Goal: Find specific fact

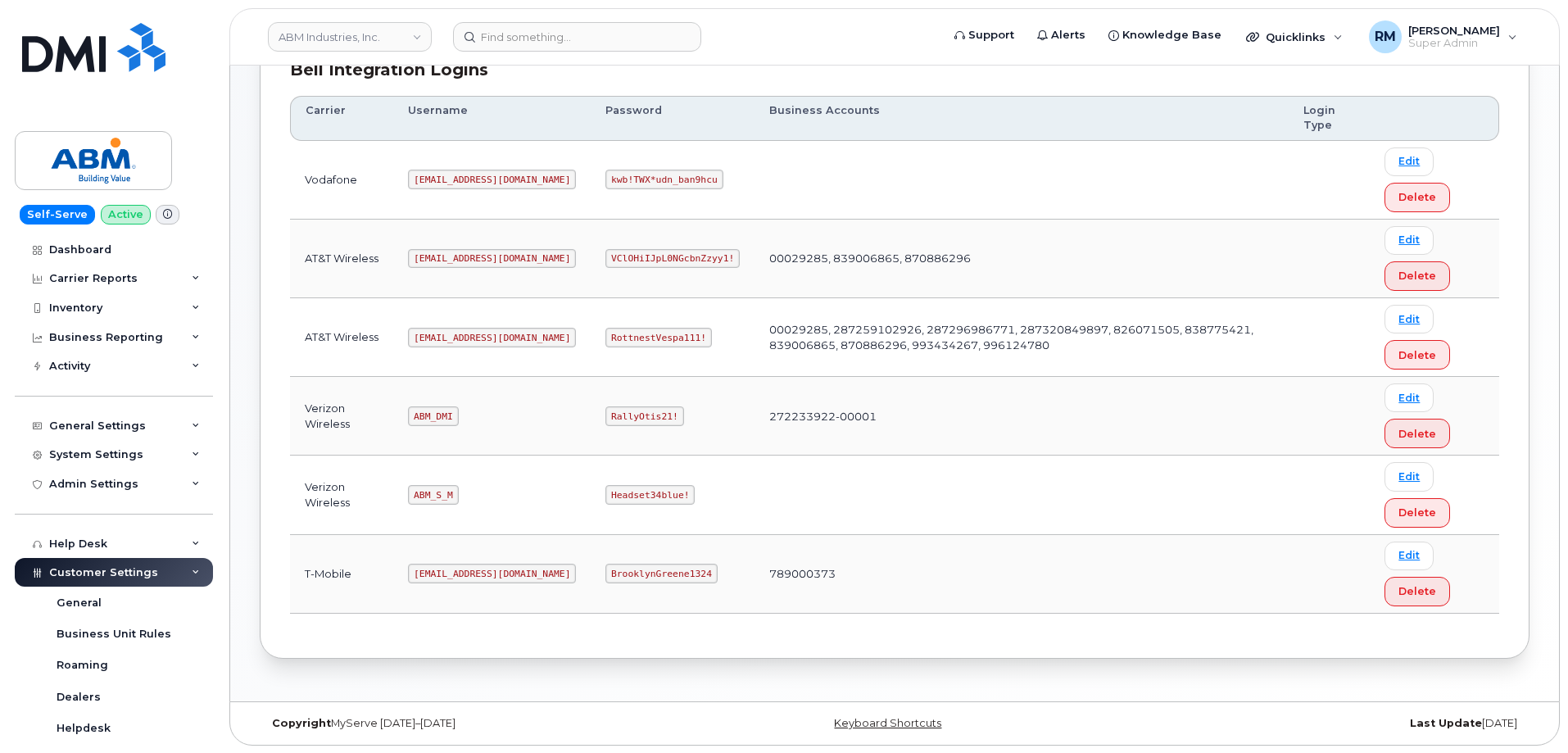
scroll to position [250, 0]
drag, startPoint x: 413, startPoint y: 337, endPoint x: 494, endPoint y: 342, distance: 81.2
click at [494, 342] on td "[EMAIL_ADDRESS][DOMAIN_NAME]" at bounding box center [492, 336] width 198 height 78
copy code "[EMAIL_ADDRESS][DOMAIN_NAME]"
click at [605, 335] on code "RottnestVespa111!" at bounding box center [659, 336] width 107 height 20
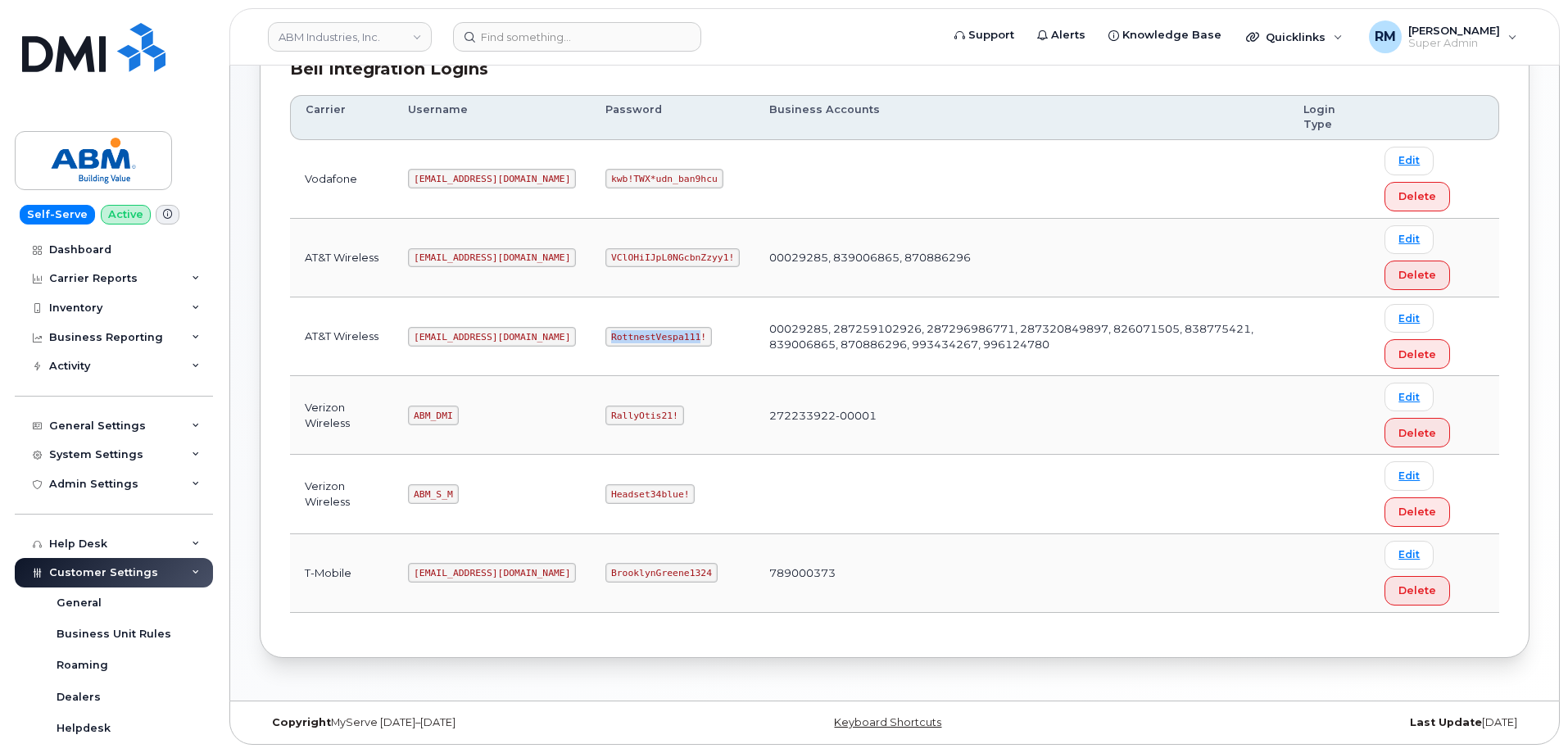
click at [605, 335] on code "RottnestVespa111!" at bounding box center [659, 336] width 107 height 20
copy code "RottnestVespa111"
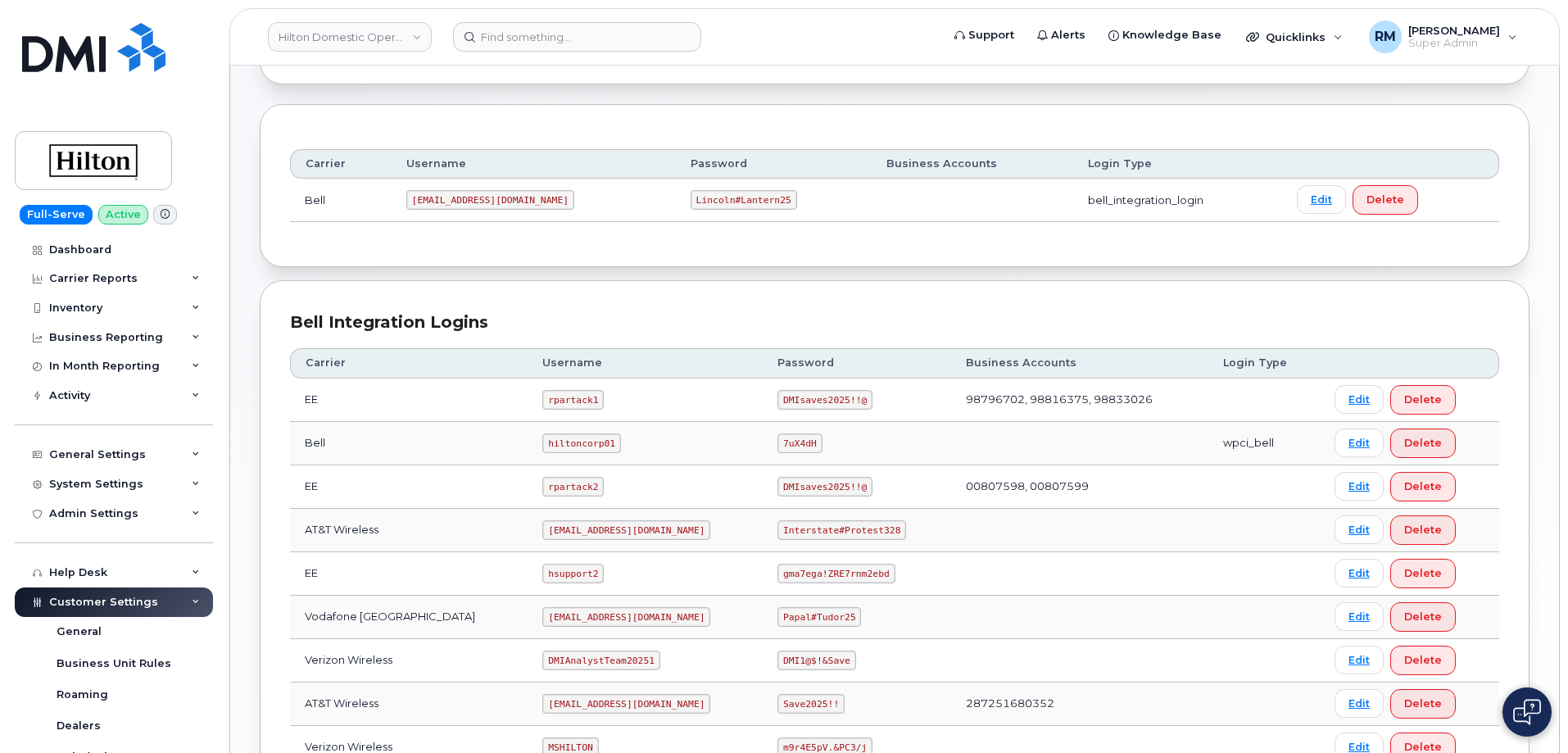
scroll to position [409, 0]
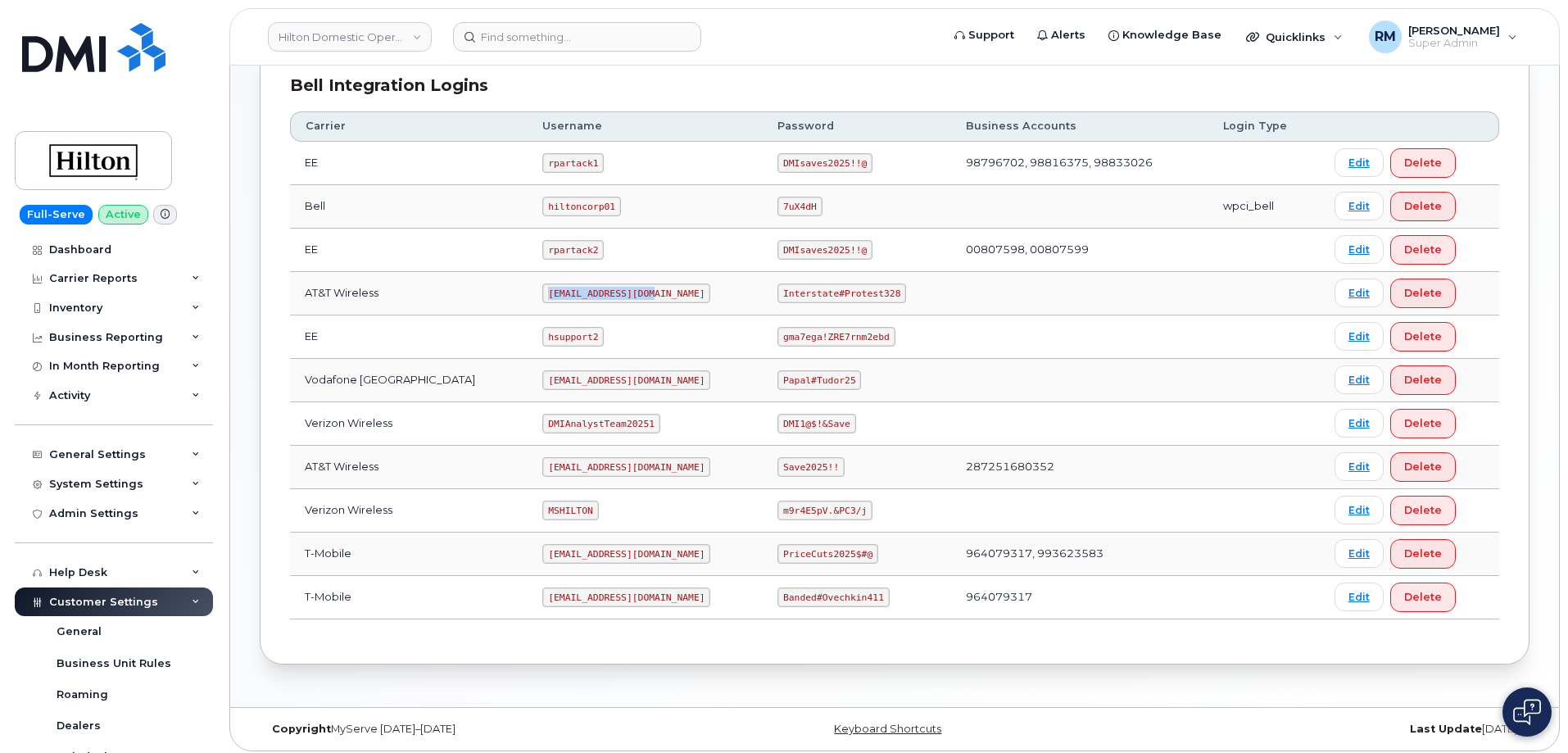
drag, startPoint x: 524, startPoint y: 292, endPoint x: 646, endPoint y: 293, distance: 122.0
click at [646, 293] on td "ms-hilton@dminc.com" at bounding box center [646, 293] width 235 height 43
copy code "ms-hilton@dminc.com"
drag, startPoint x: 768, startPoint y: 291, endPoint x: 870, endPoint y: 279, distance: 102.7
click at [884, 284] on td "Interstate#Protest328" at bounding box center [857, 293] width 188 height 43
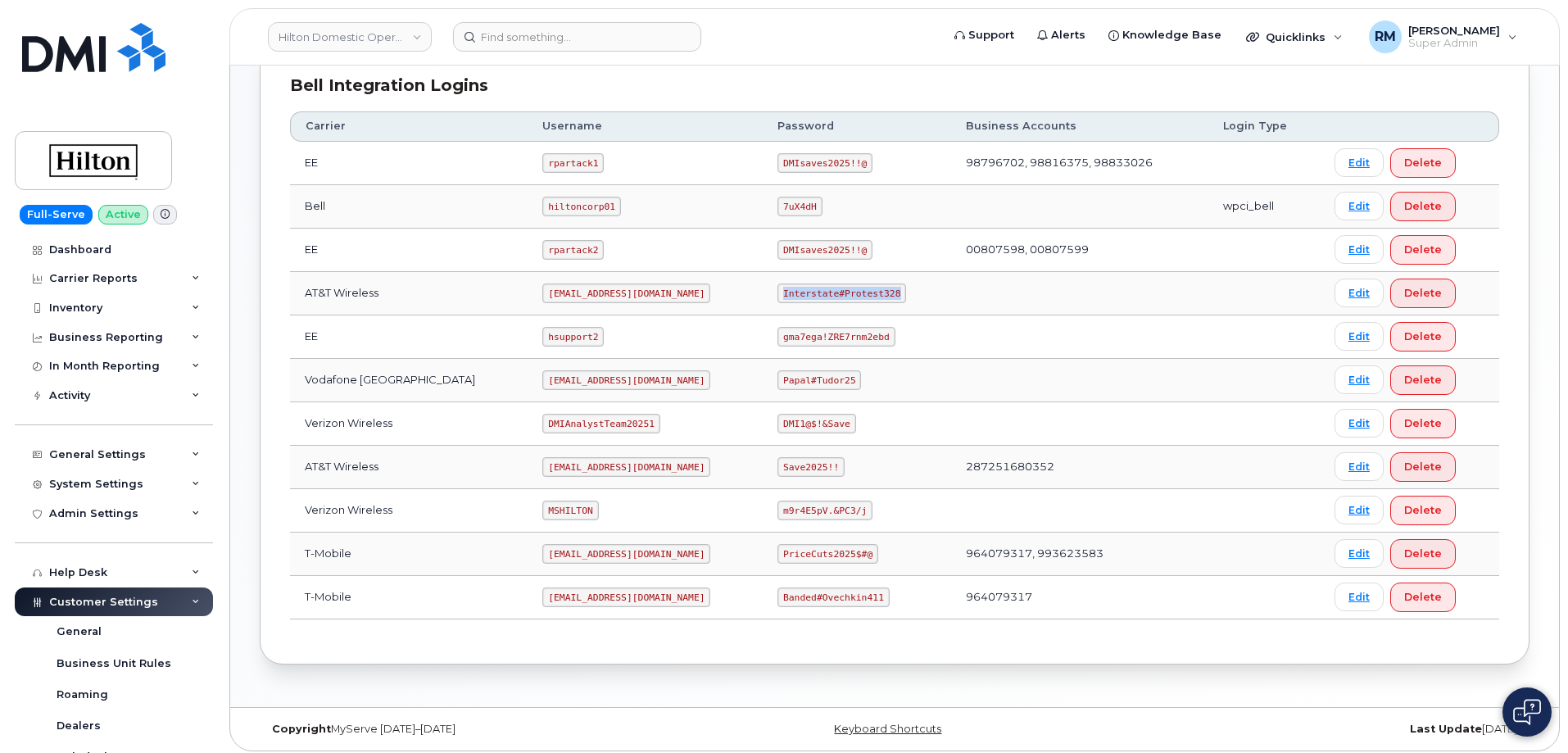
copy code "Interstate#Protest328"
